Goal: Navigation & Orientation: Go to known website

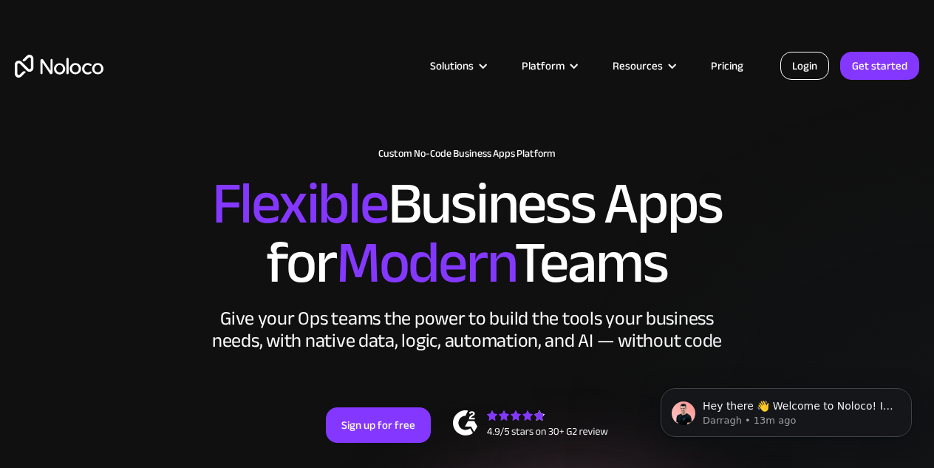
click at [796, 58] on link "Login" at bounding box center [804, 66] width 49 height 28
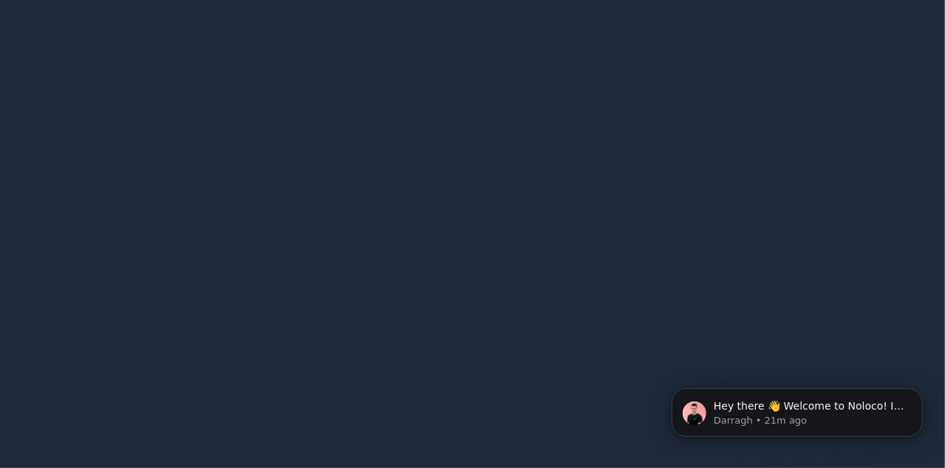
click at [478, 154] on div at bounding box center [472, 234] width 945 height 468
